Goal: Task Accomplishment & Management: Complete application form

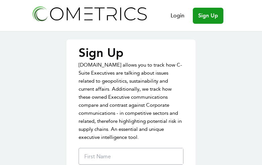
type input "qmUkPDXfxtRu"
type input "nAqGBOaNdjrj"
type input "yannadykstra@gmail.com"
